Goal: Task Accomplishment & Management: Use online tool/utility

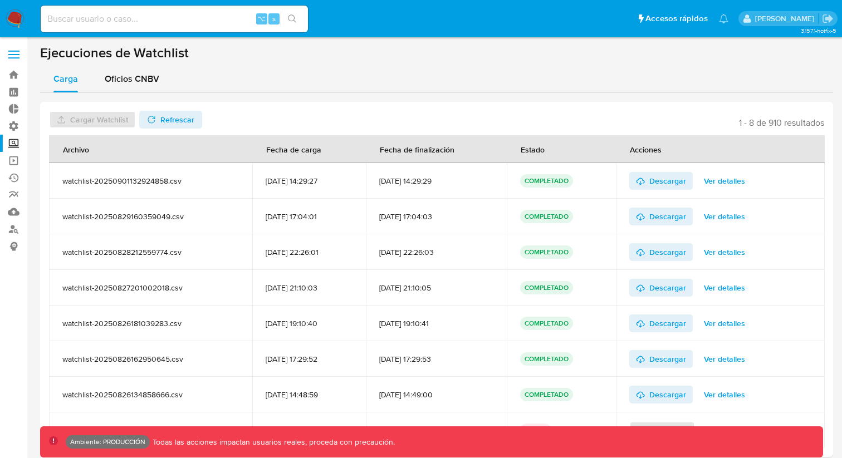
click at [13, 145] on label "Screening" at bounding box center [66, 143] width 132 height 17
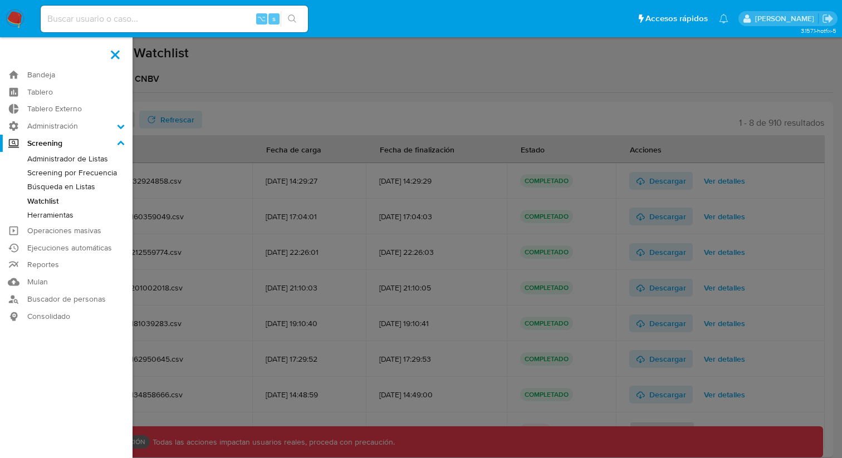
click at [0, 0] on input "Screening" at bounding box center [0, 0] width 0 height 0
click at [53, 186] on link "Búsqueda en Listas" at bounding box center [66, 187] width 132 height 14
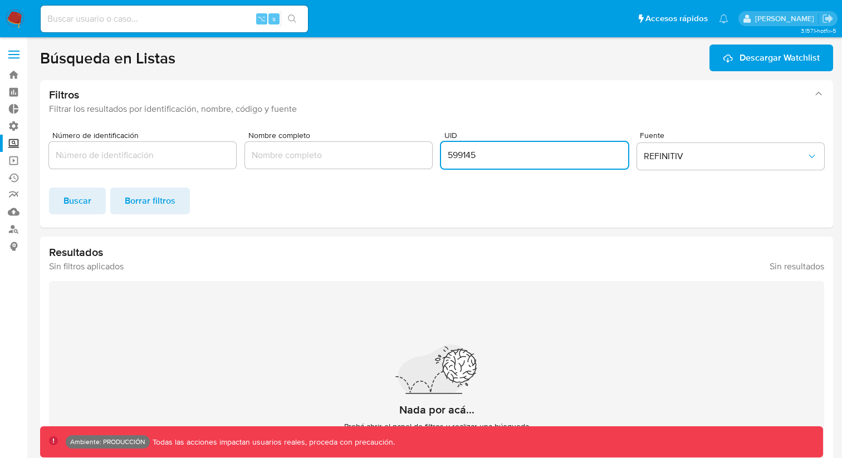
click at [473, 159] on input "599145" at bounding box center [534, 155] width 187 height 14
type input "2026577"
click at [83, 189] on span "Buscar" at bounding box center [77, 201] width 28 height 24
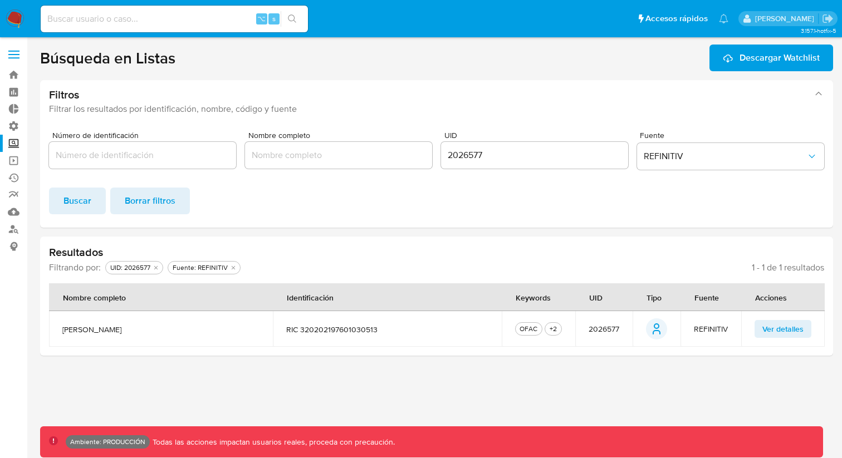
click at [774, 332] on span "Ver detalles" at bounding box center [782, 329] width 41 height 16
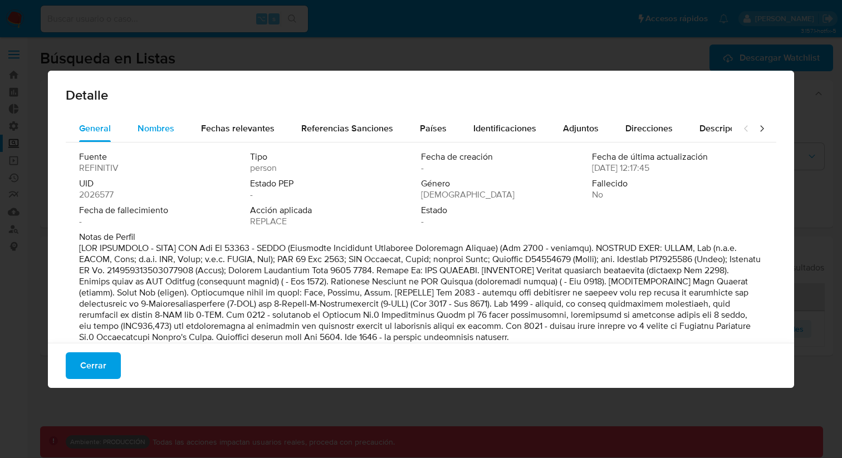
click at [142, 141] on div "Nombres" at bounding box center [155, 128] width 37 height 27
